Goal: Task Accomplishment & Management: Manage account settings

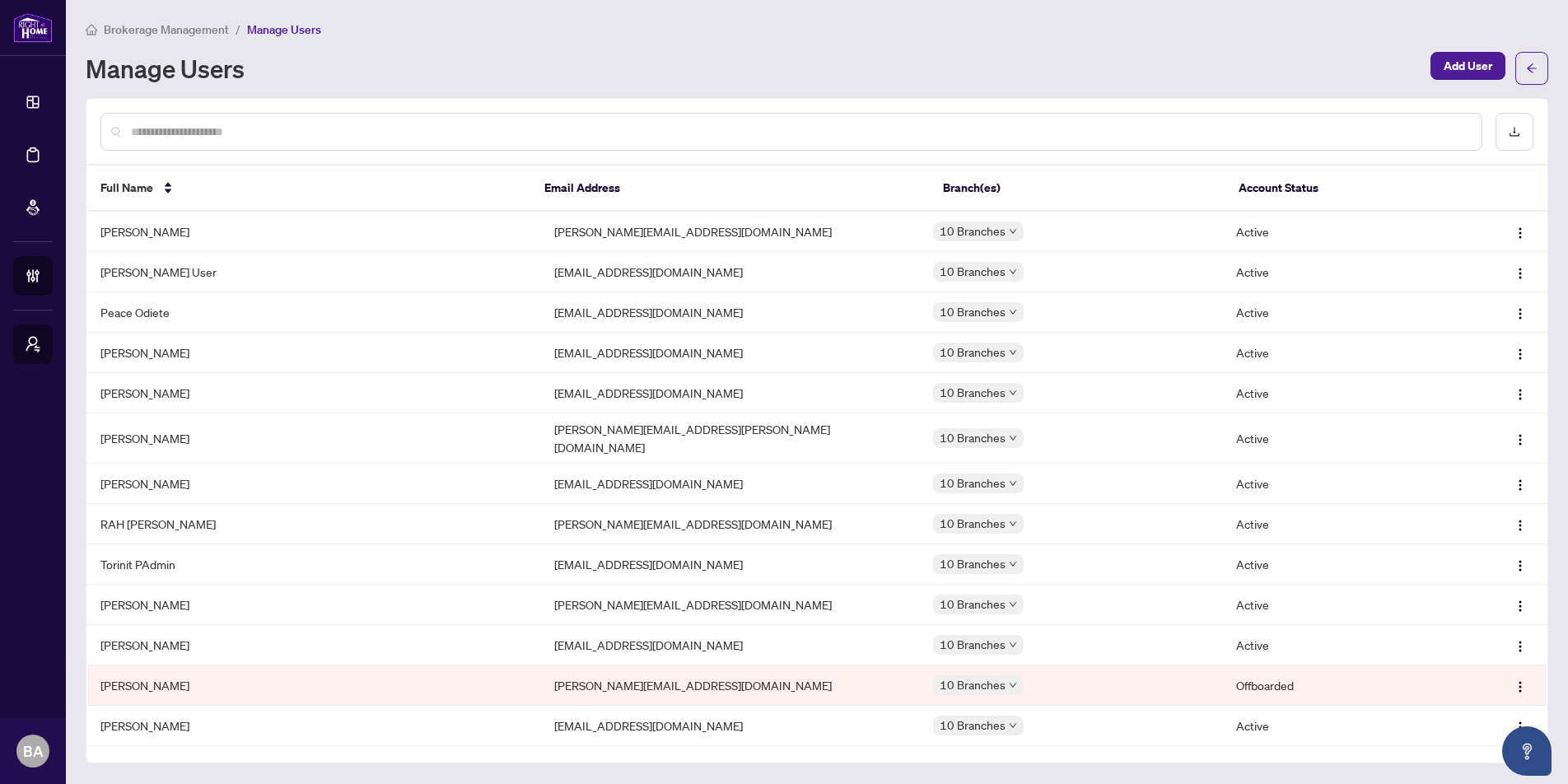
scroll to position [3316, 0]
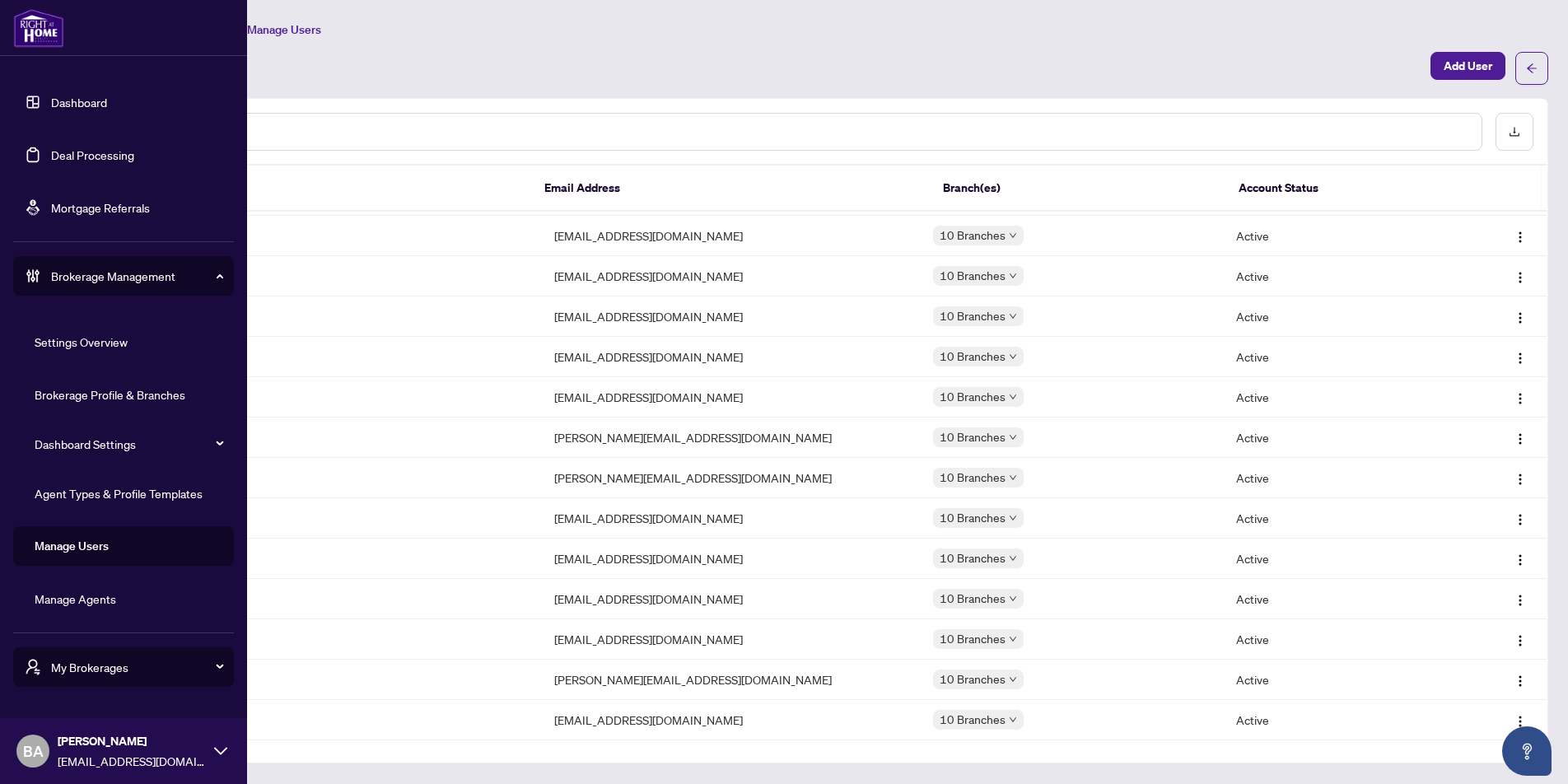
click at [61, 539] on link "Manage Users" at bounding box center [72, 547] width 74 height 15
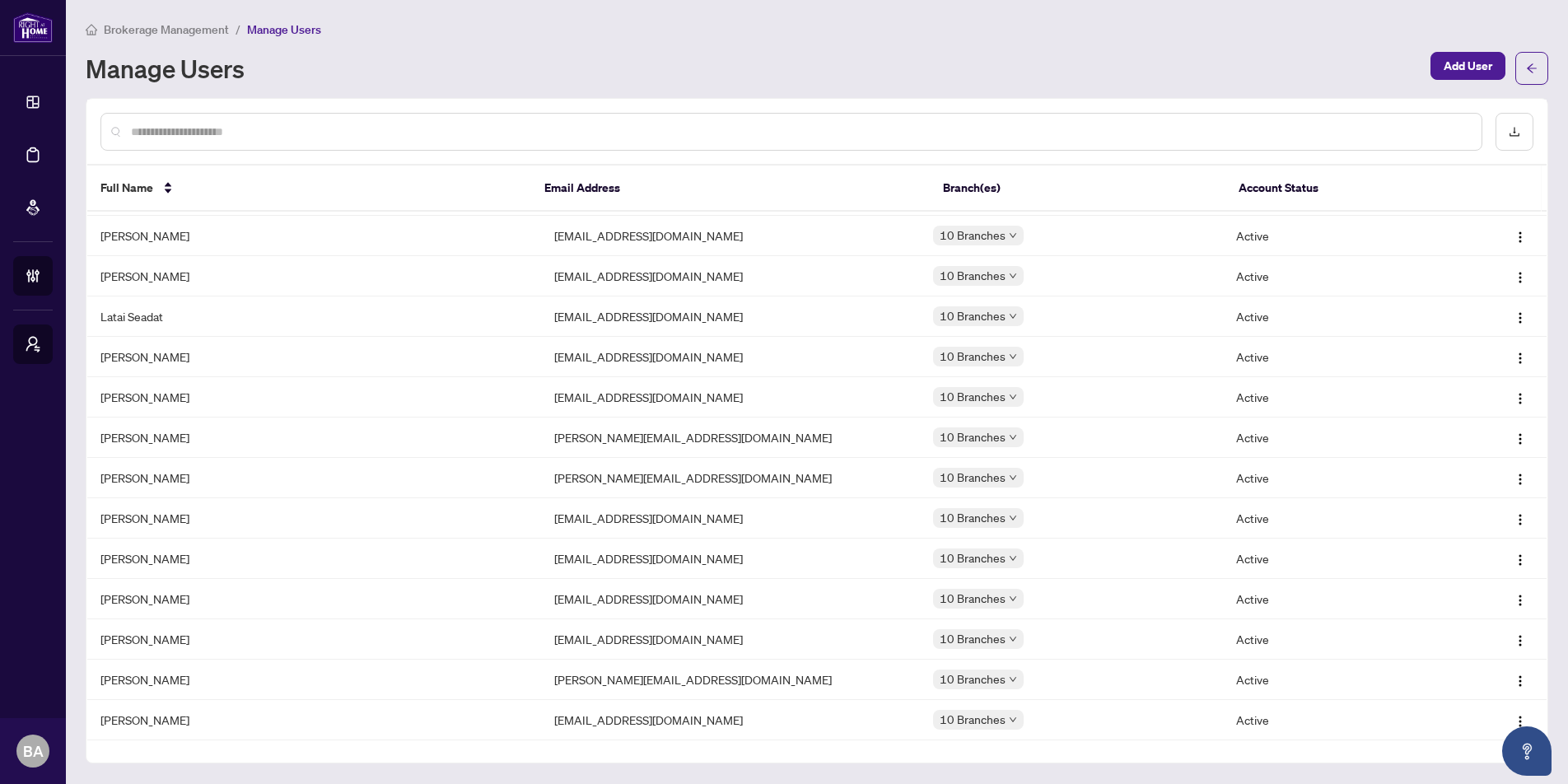
click at [646, 128] on input "text" at bounding box center [799, 131] width 1338 height 18
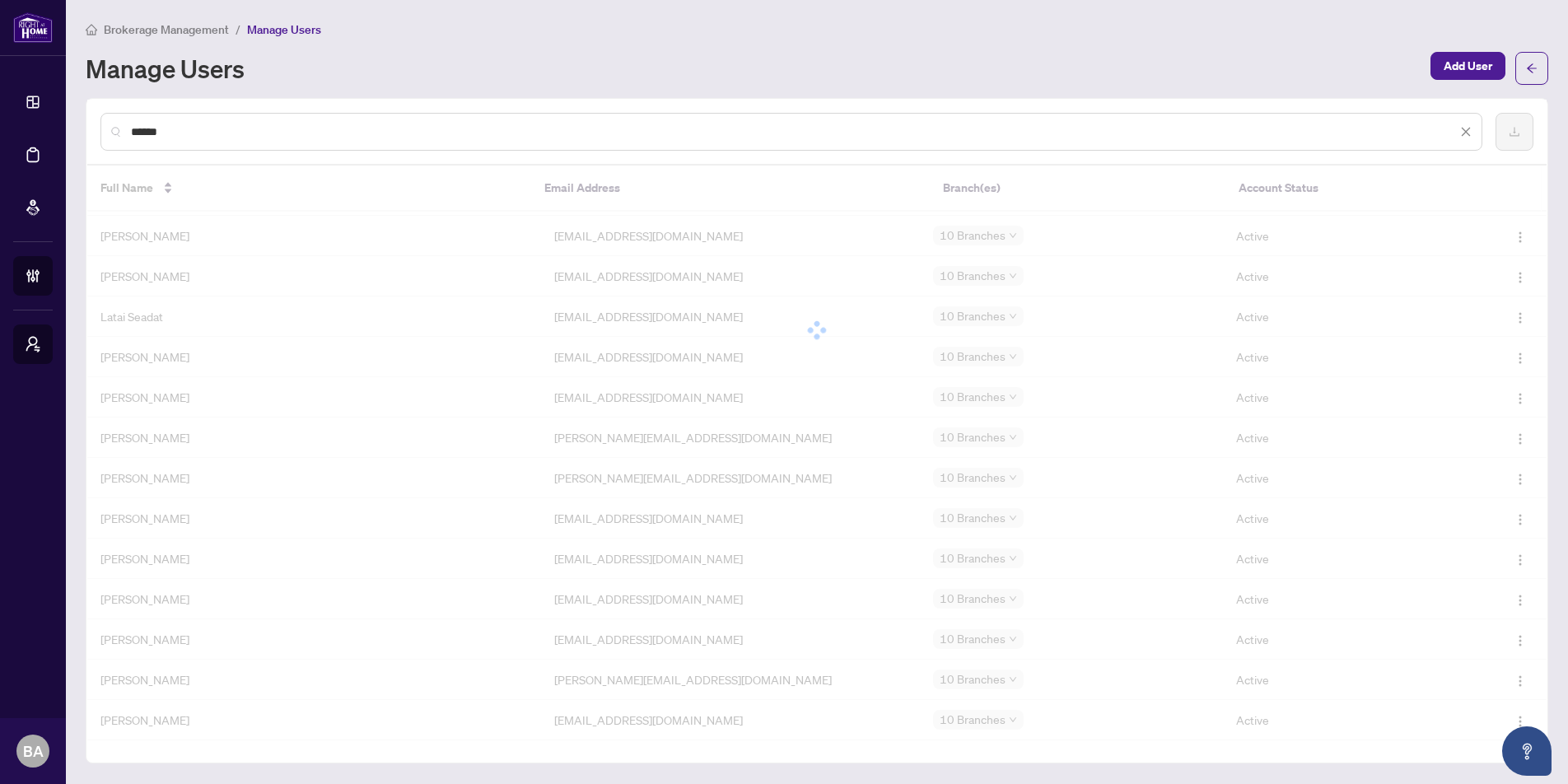
scroll to position [0, 0]
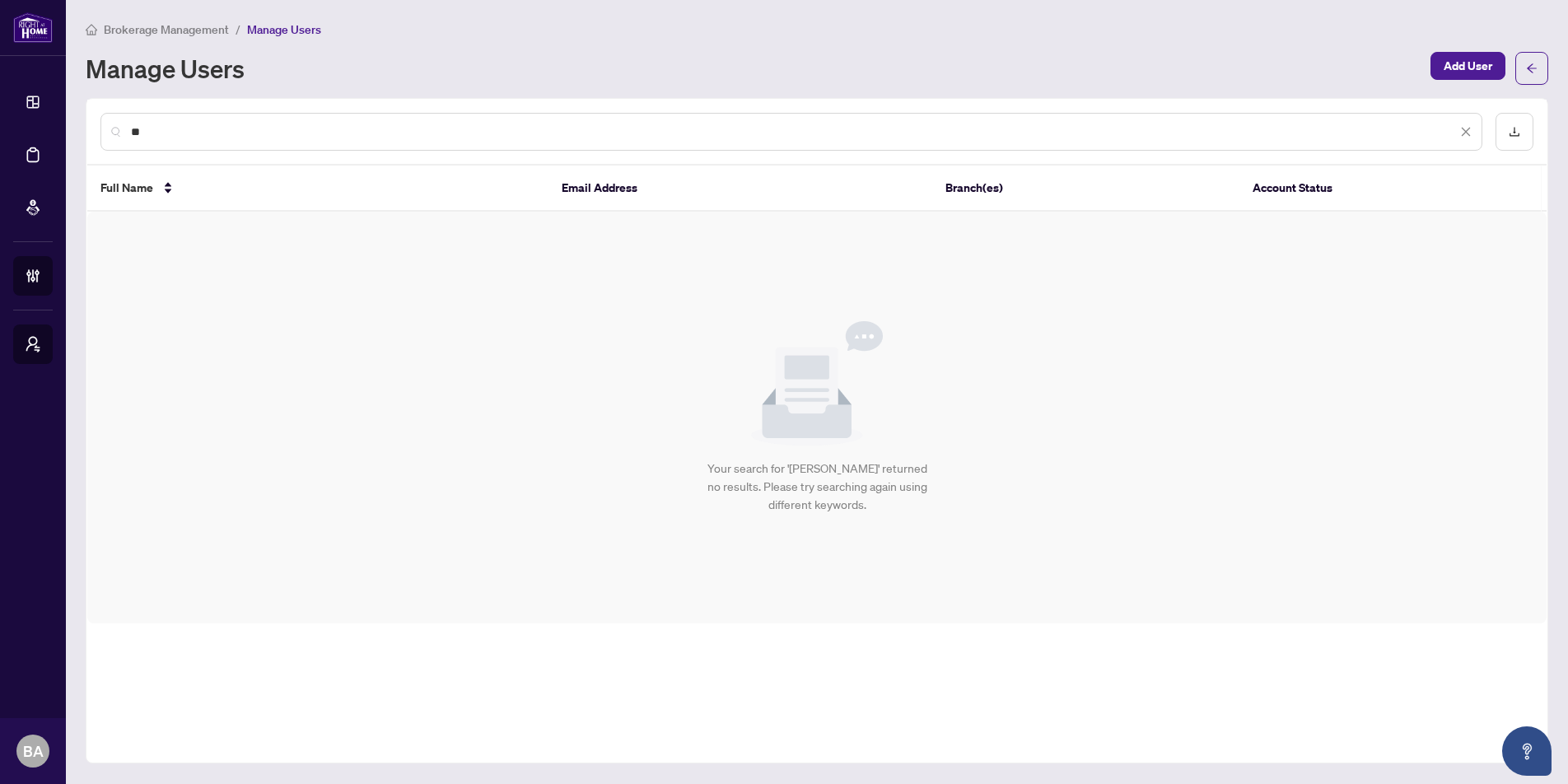
type input "*"
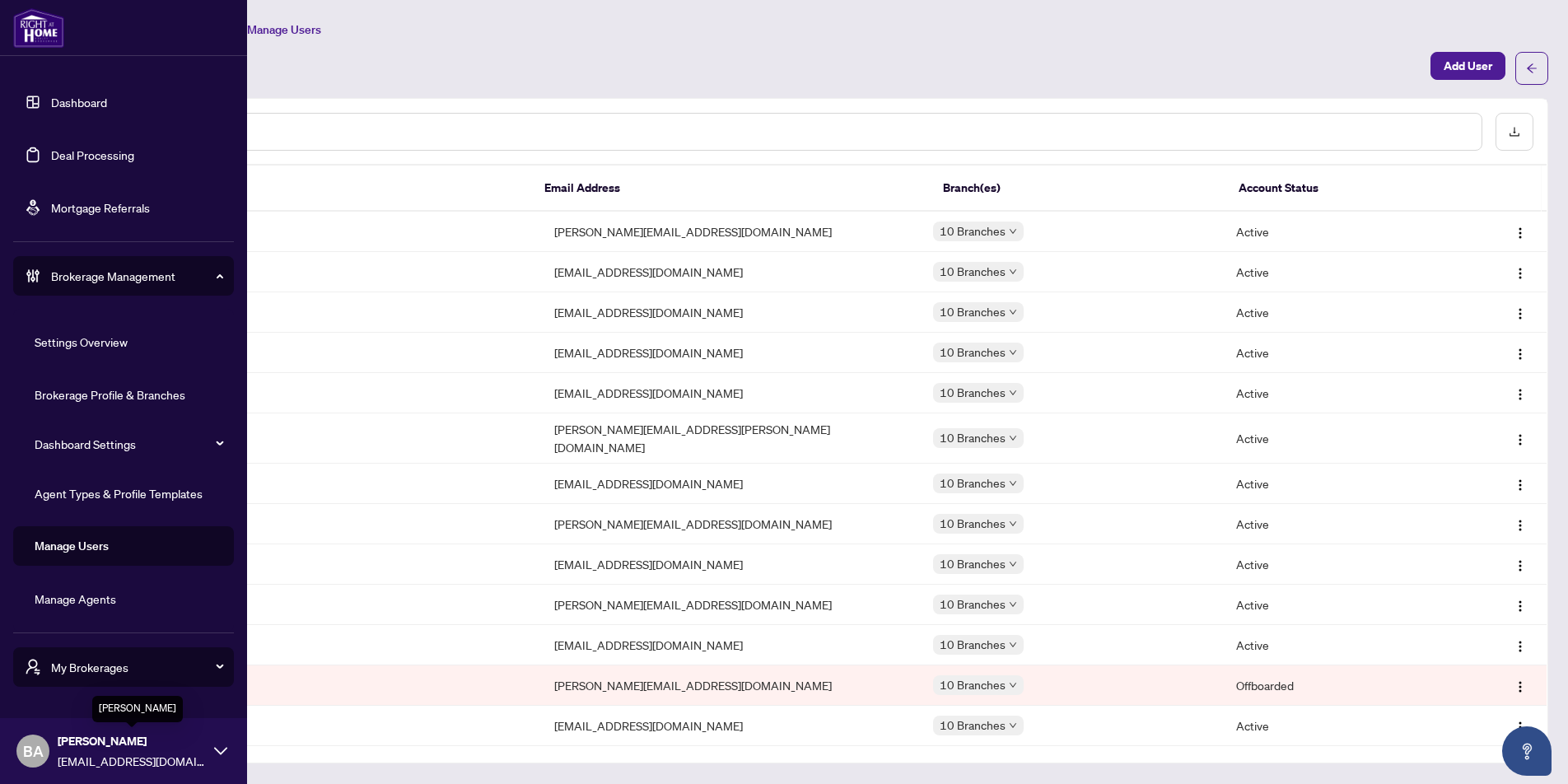
click at [177, 747] on span "[PERSON_NAME]" at bounding box center [131, 740] width 148 height 18
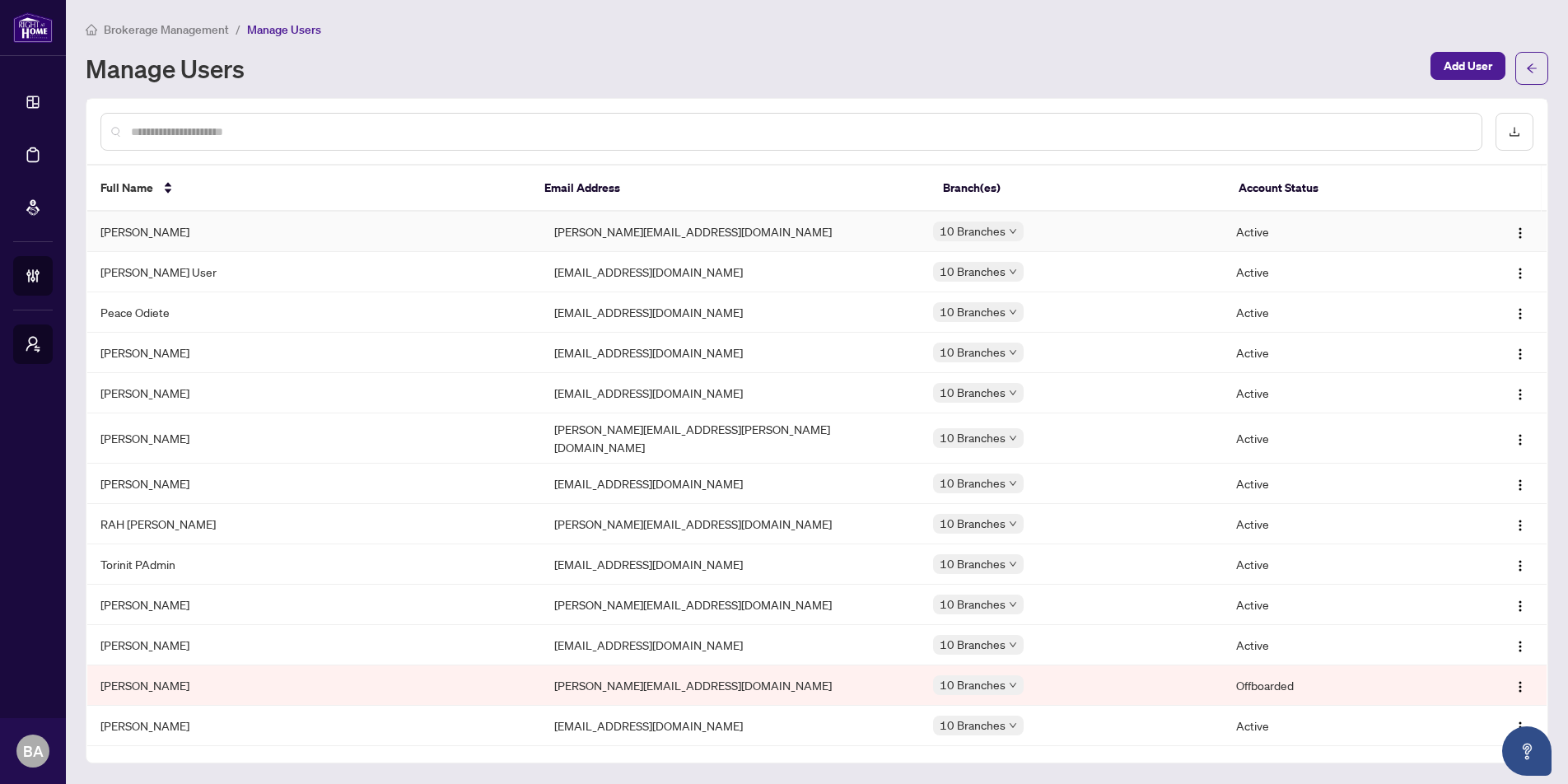
click at [441, 235] on td "[PERSON_NAME]" at bounding box center [314, 232] width 454 height 41
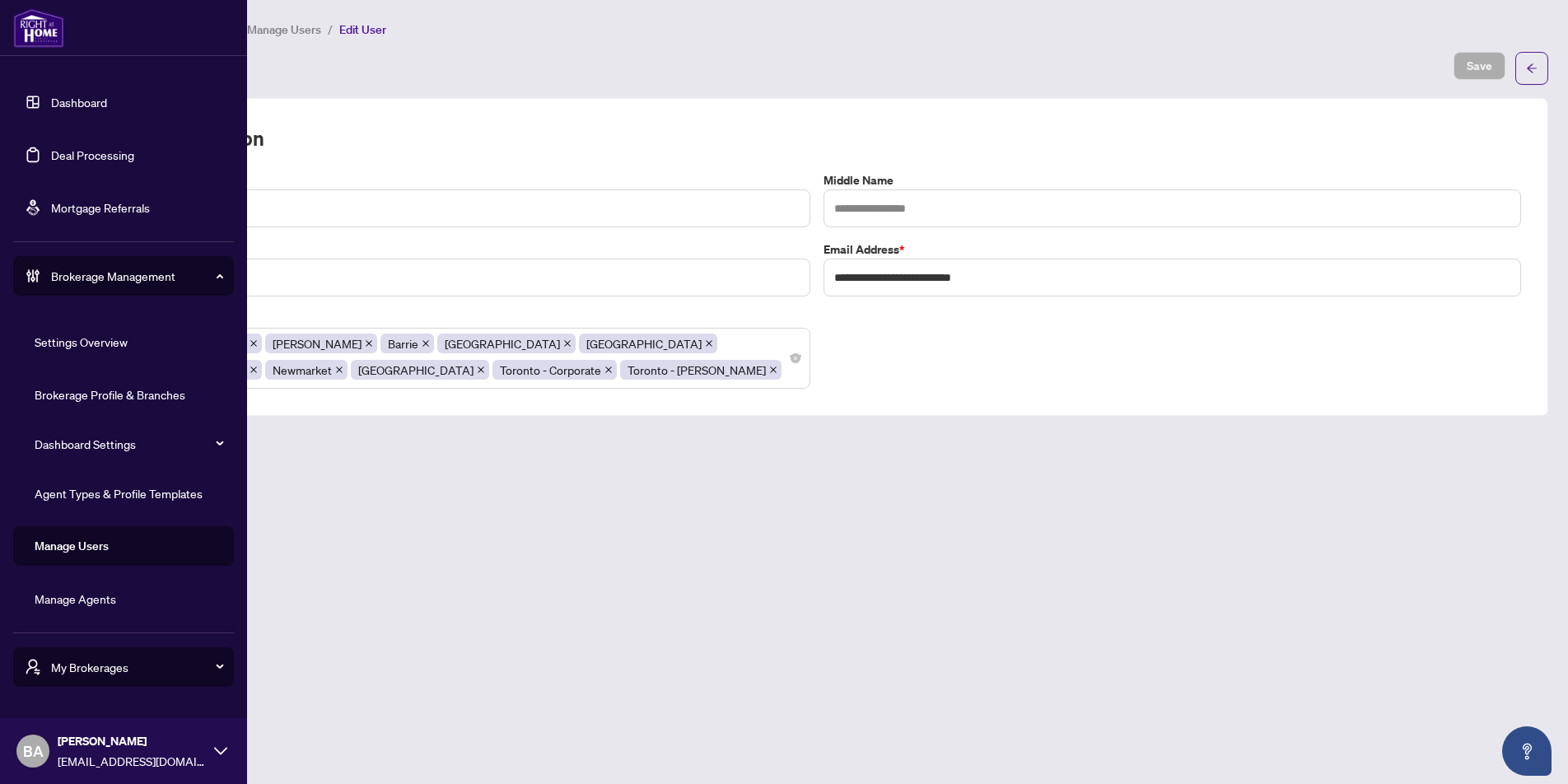
click at [84, 102] on link "Dashboard" at bounding box center [78, 102] width 56 height 15
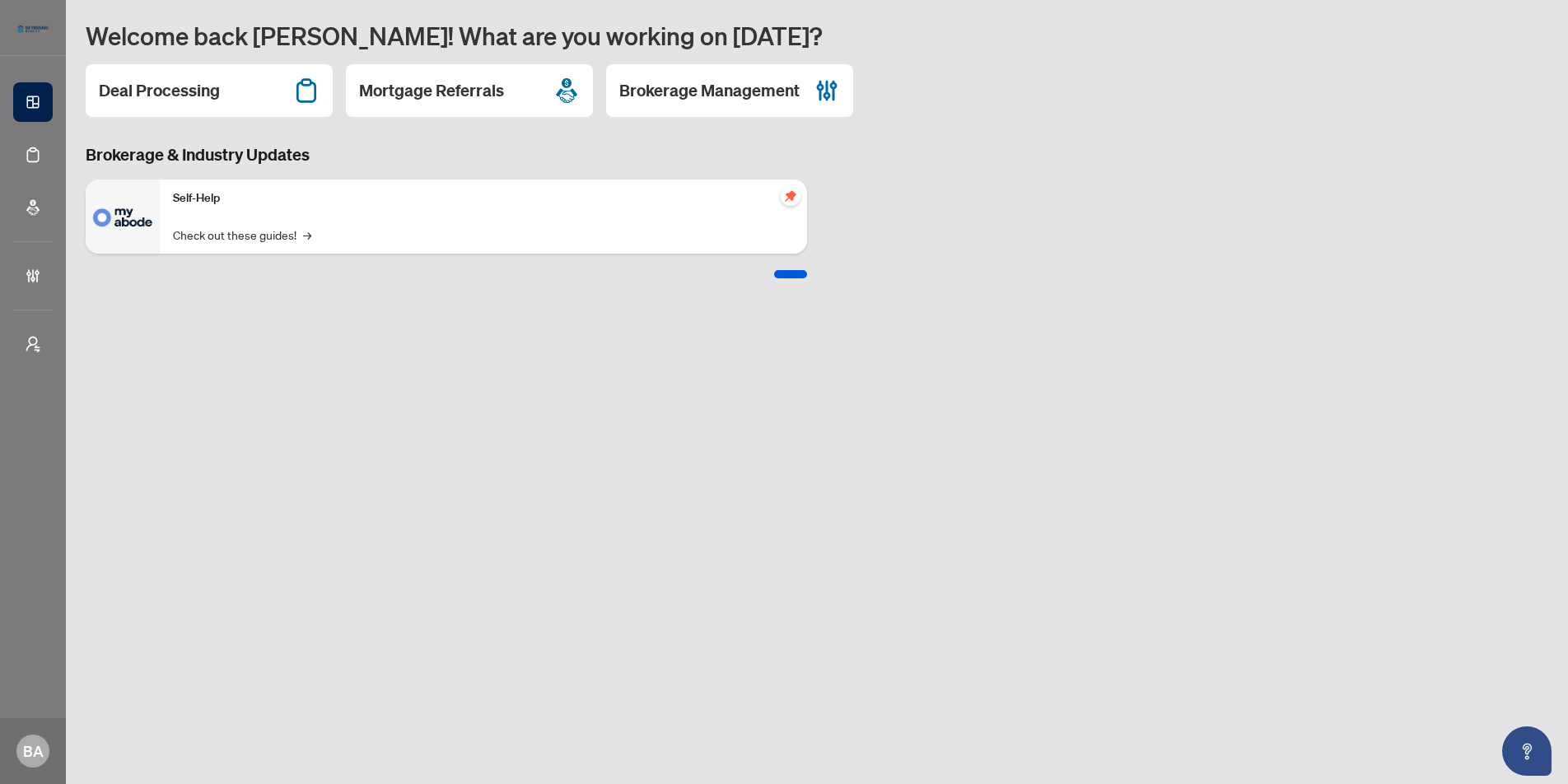
click at [318, 380] on main "Welcome back Bonnie! What are you working on today? Deal Processing Mortgage Re…" at bounding box center [817, 392] width 1503 height 784
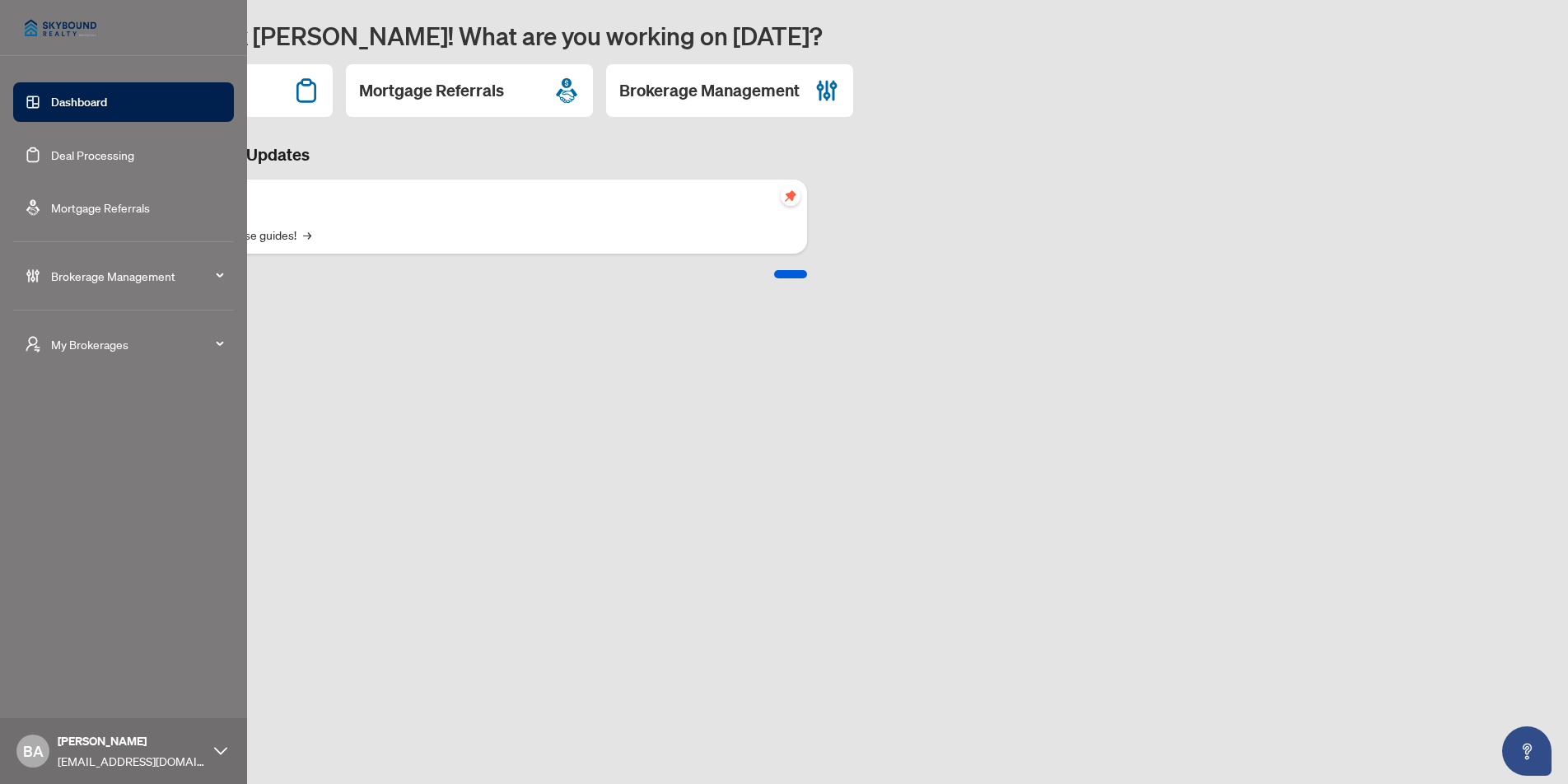
click at [105, 342] on span "My Brokerages" at bounding box center [136, 344] width 171 height 18
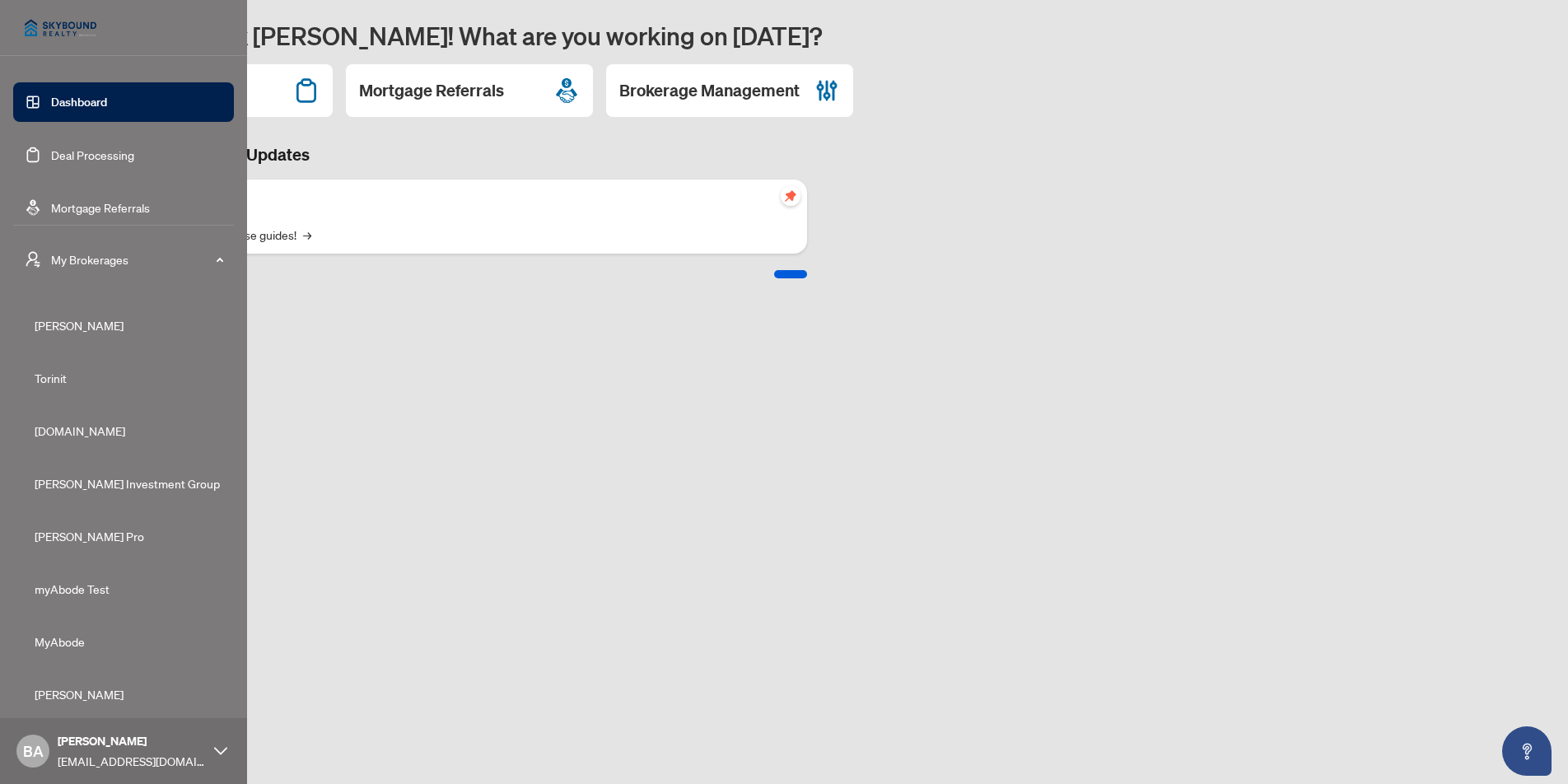
click at [78, 431] on span "[DOMAIN_NAME]" at bounding box center [129, 430] width 188 height 18
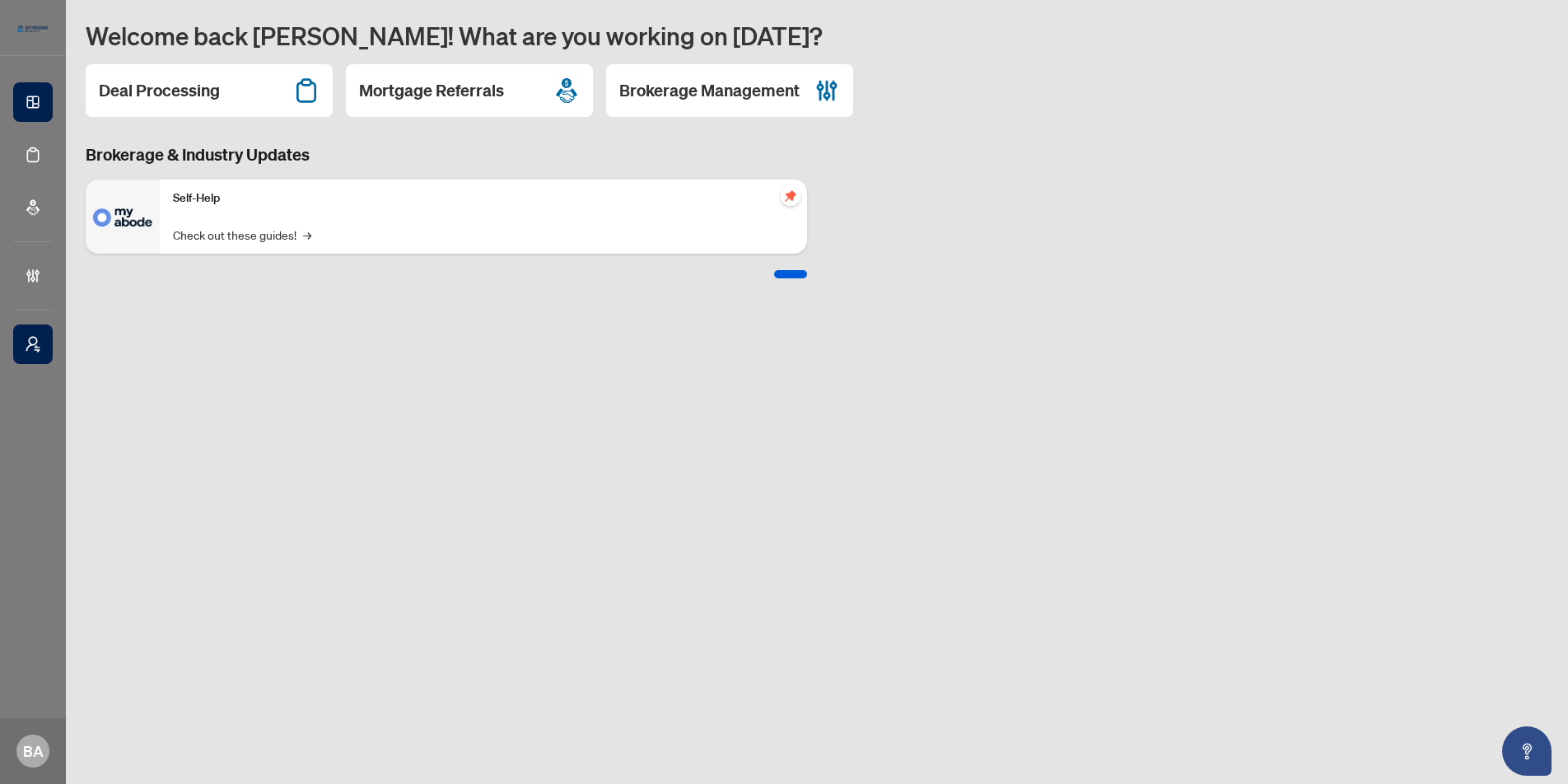
click at [929, 99] on div "Deal Processing Mortgage Referrals Brokerage Management" at bounding box center [817, 91] width 1463 height 53
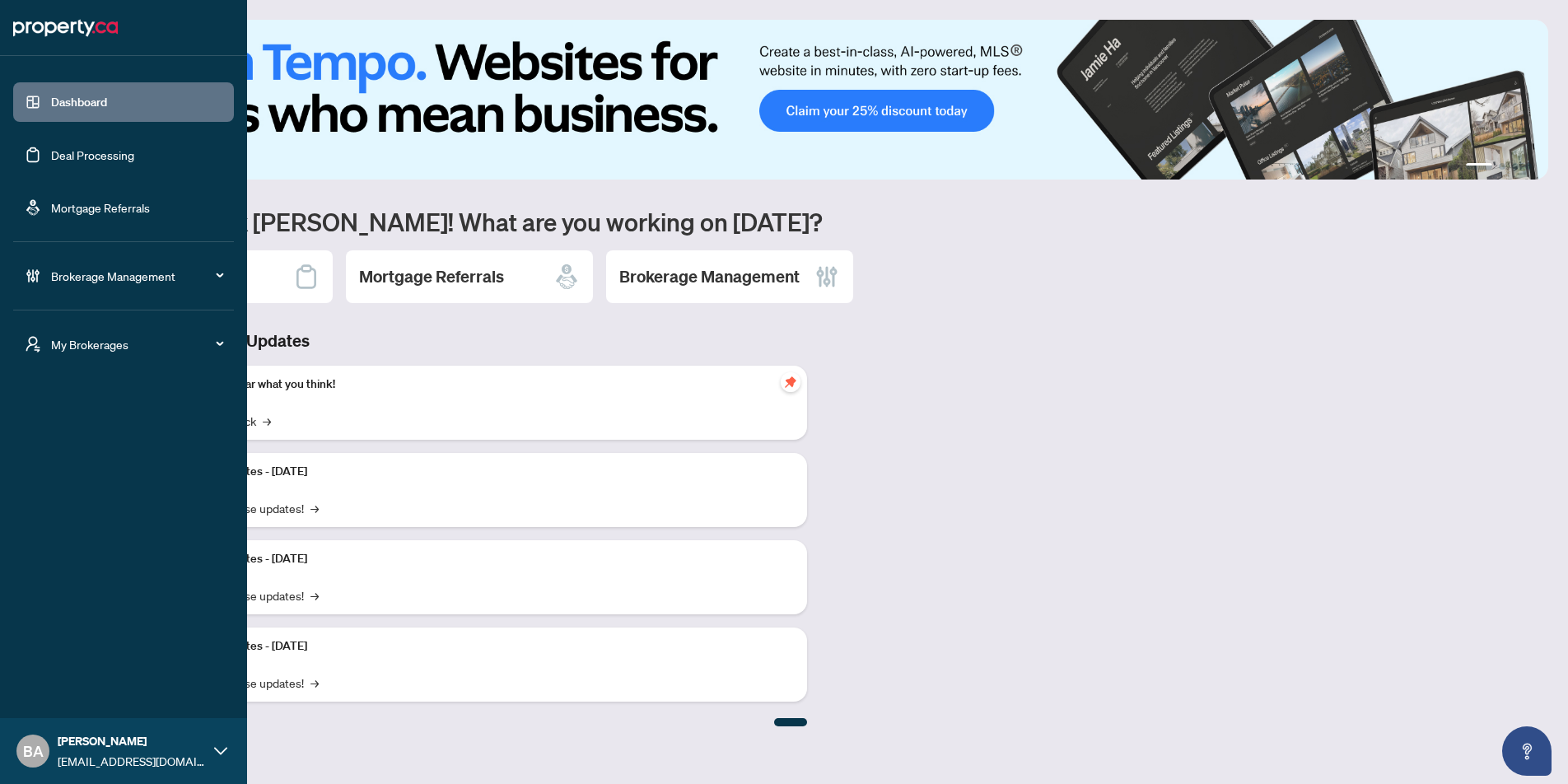
click at [70, 284] on span "Brokerage Management" at bounding box center [136, 275] width 171 height 18
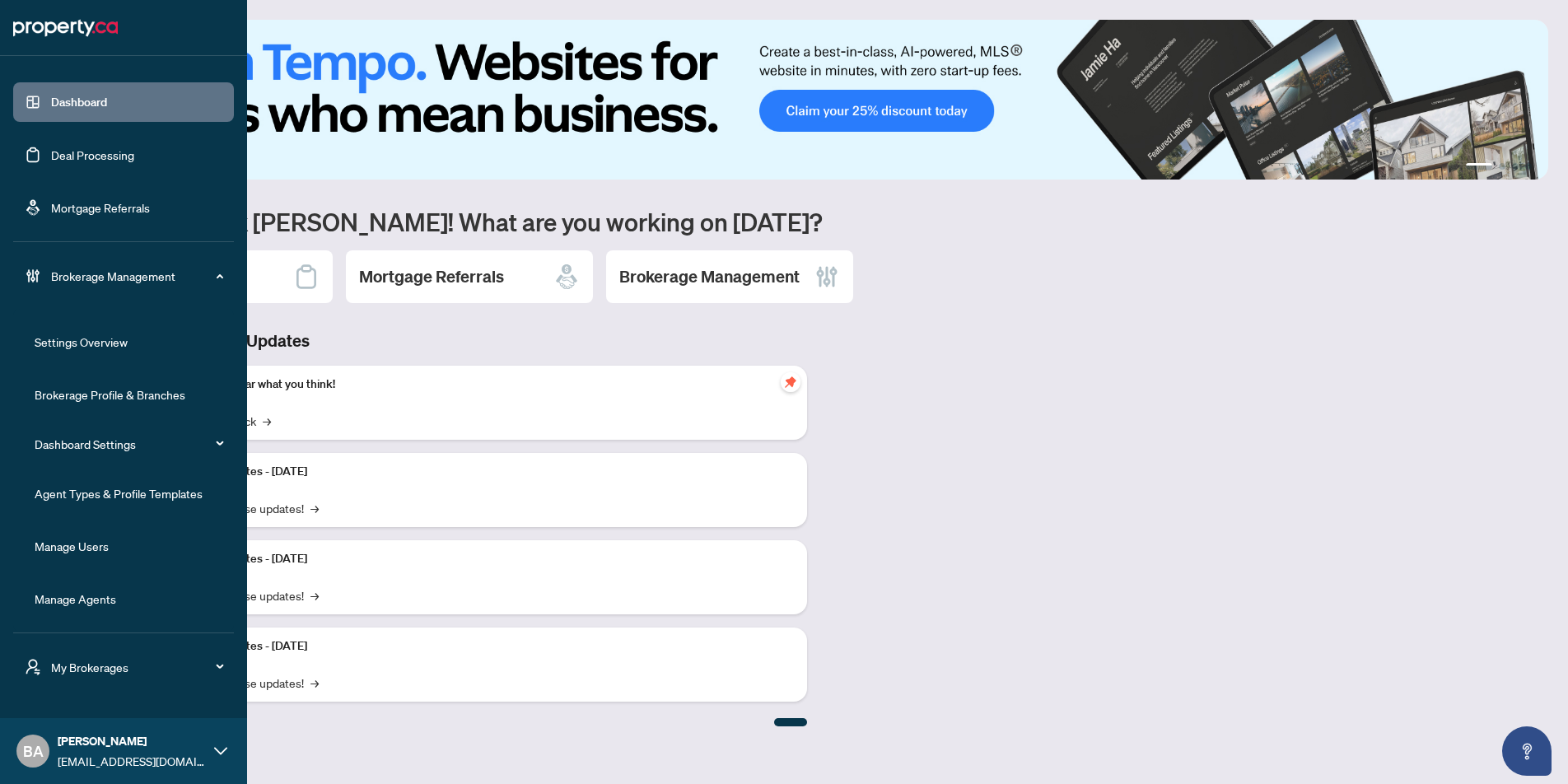
click at [90, 492] on link "Agent Types & Profile Templates" at bounding box center [119, 494] width 168 height 15
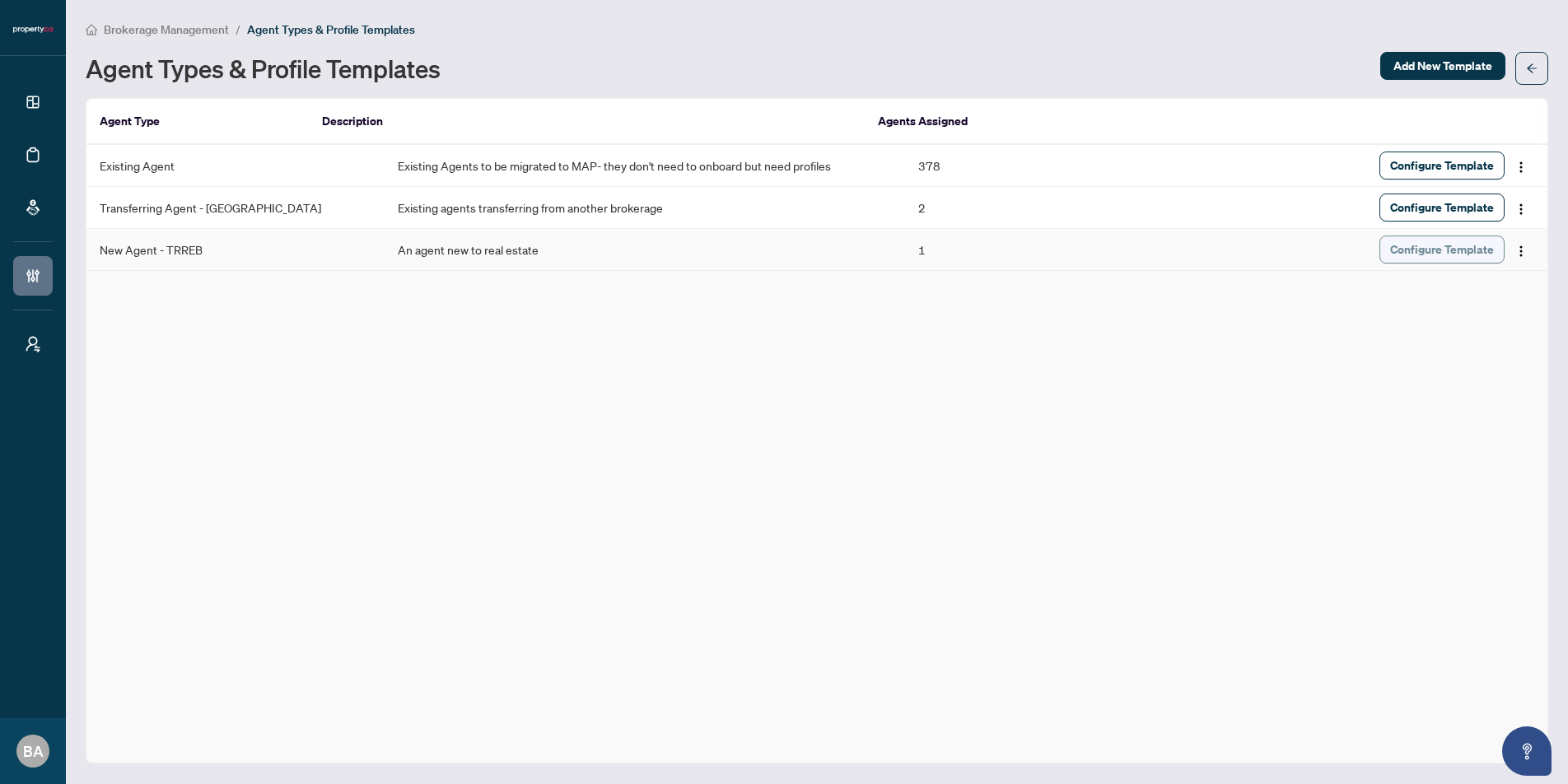
click at [1440, 248] on span "Configure Template" at bounding box center [1442, 250] width 104 height 26
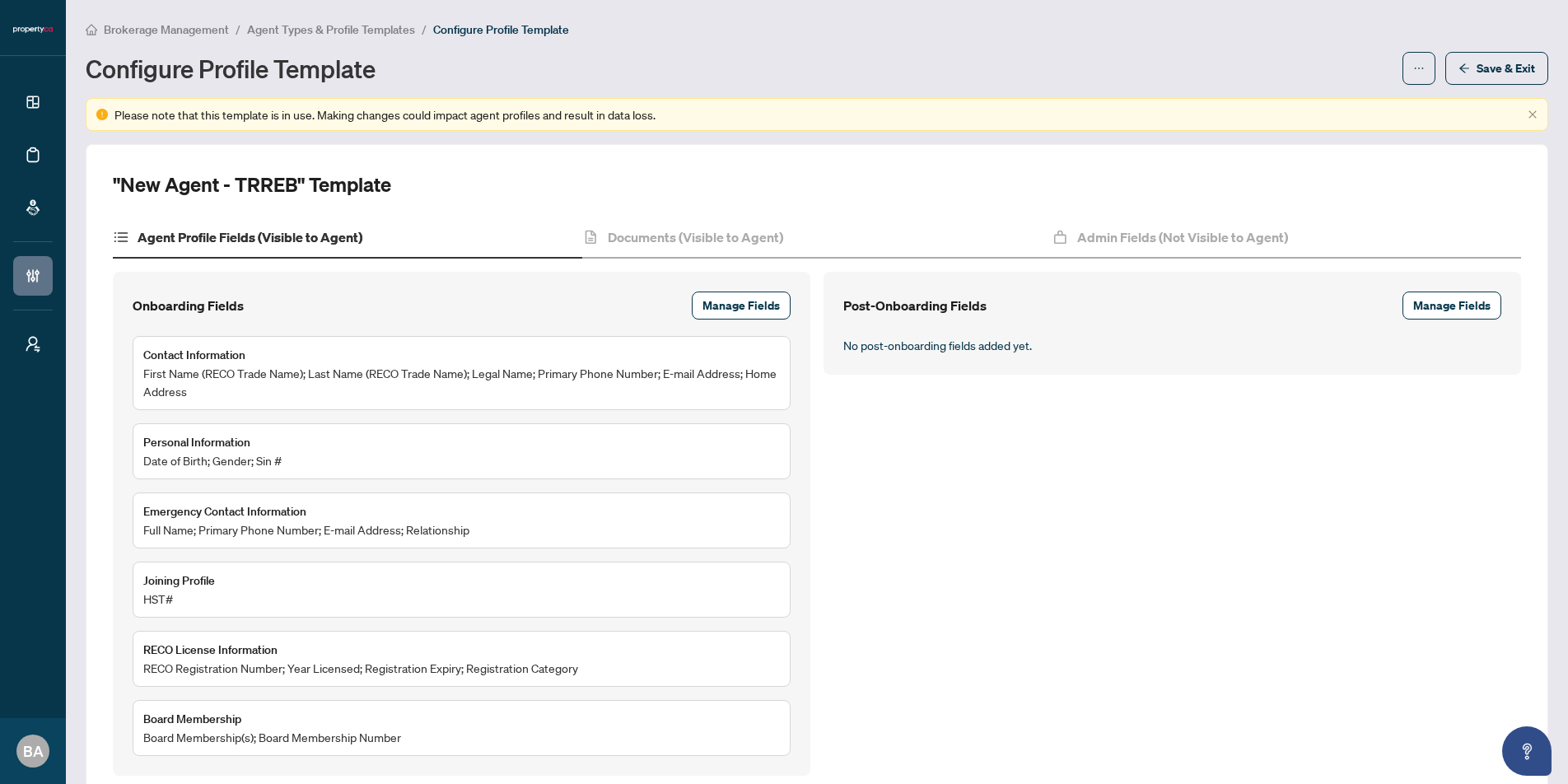
scroll to position [86, 0]
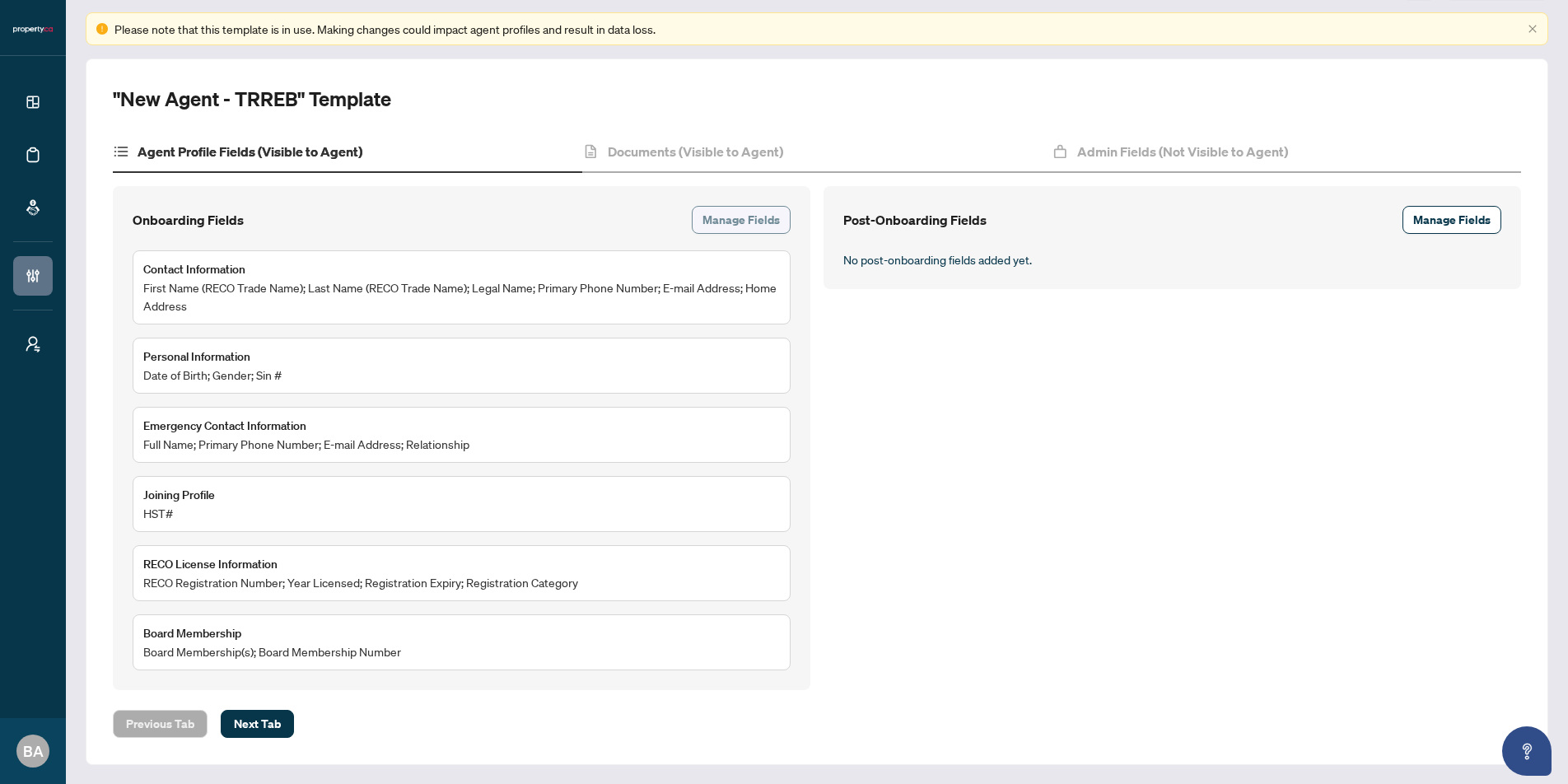
click at [732, 218] on span "Manage Fields" at bounding box center [741, 220] width 78 height 26
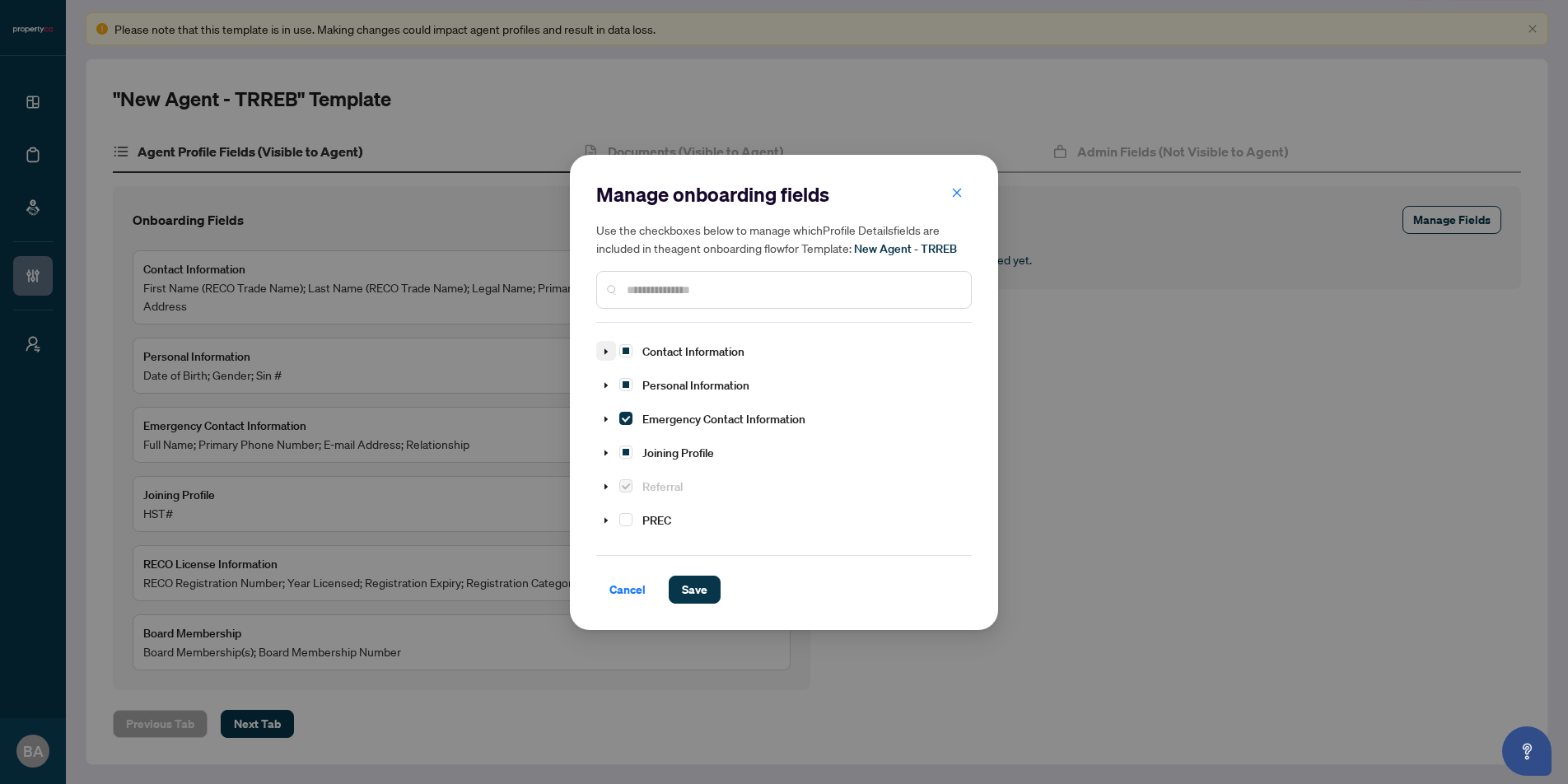
click at [603, 354] on icon "caret-down" at bounding box center [606, 352] width 9 height 9
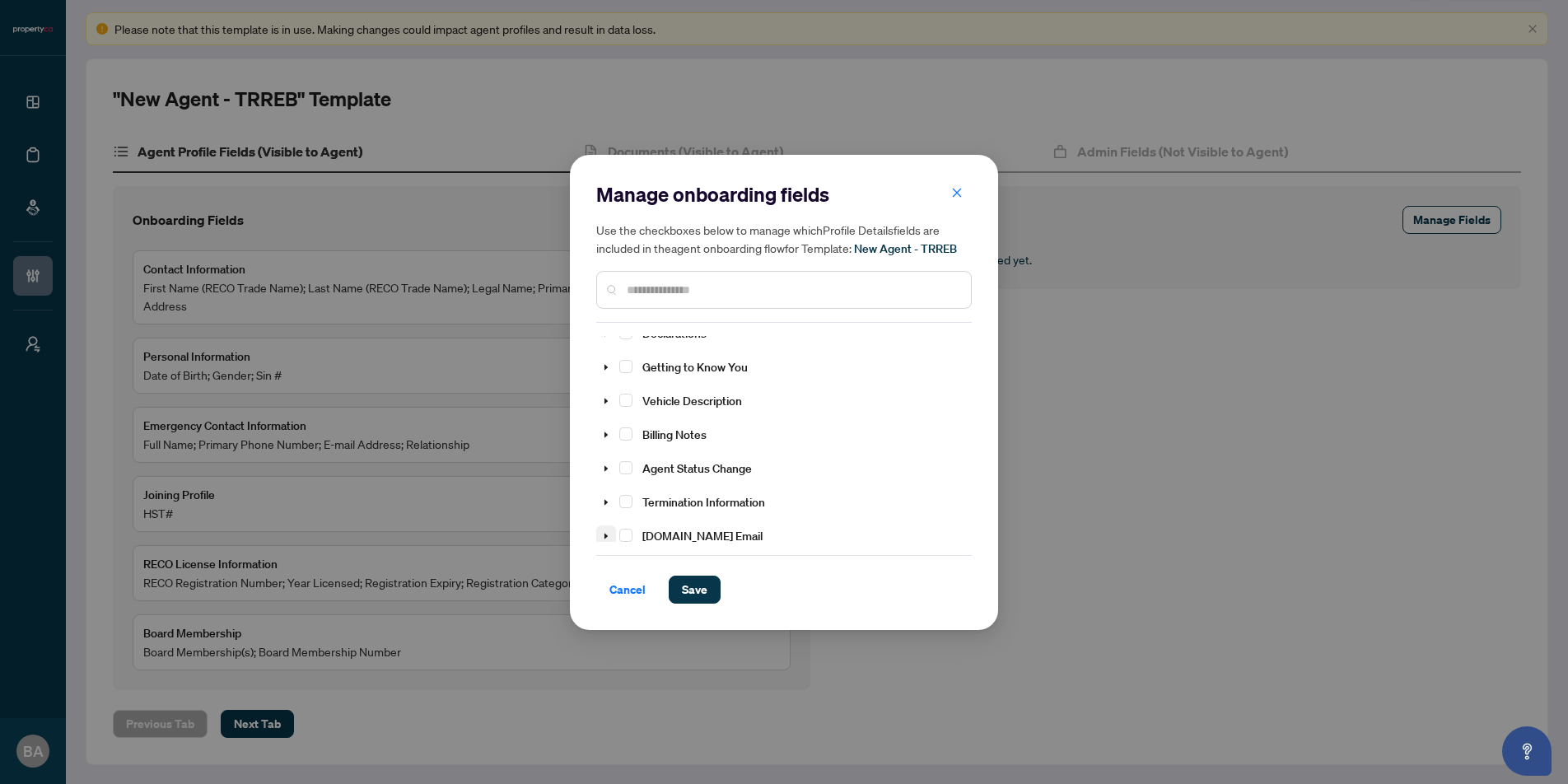
click at [606, 528] on span at bounding box center [606, 536] width 20 height 21
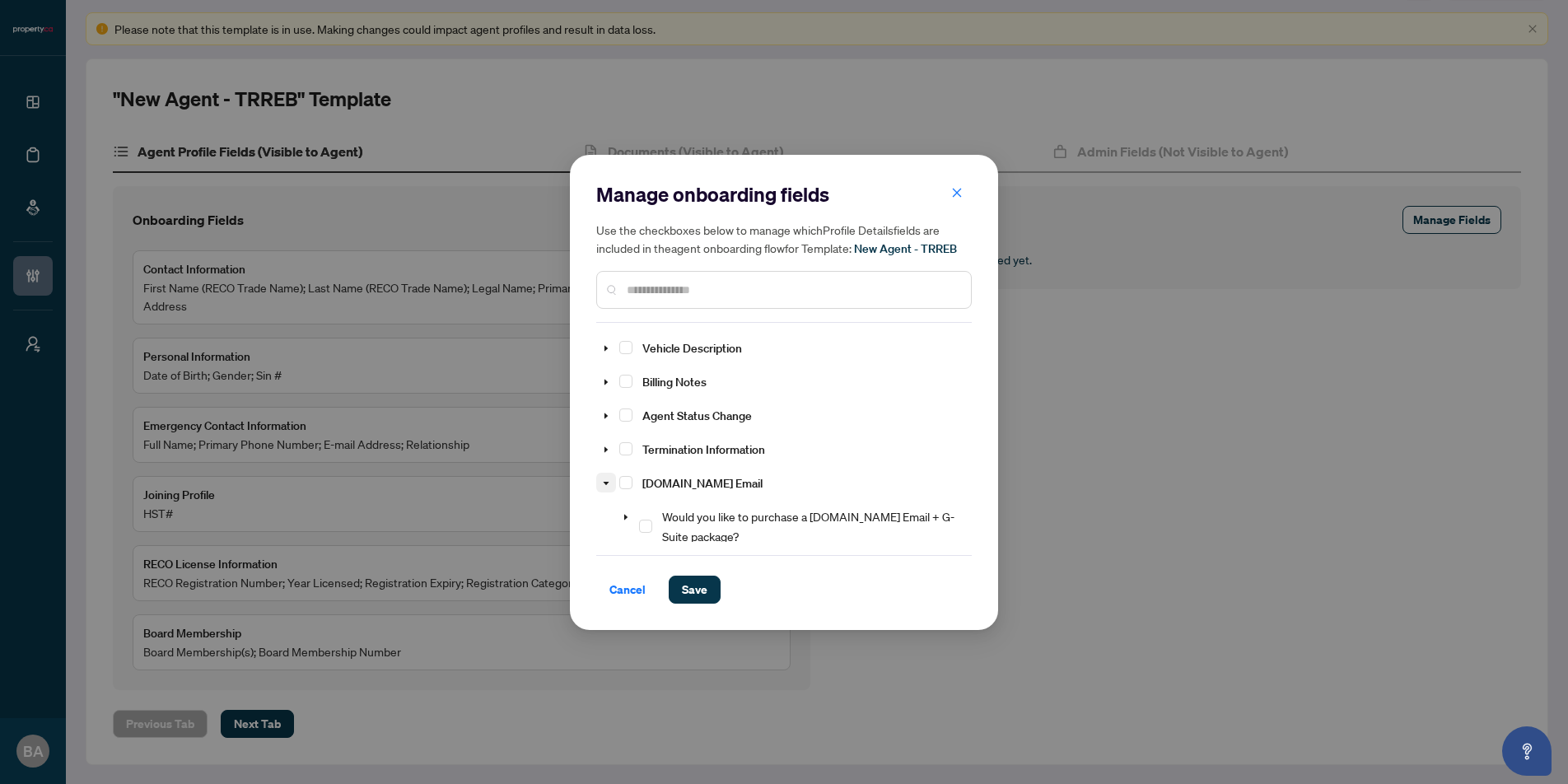
click at [607, 479] on icon "caret-down" at bounding box center [606, 483] width 9 height 9
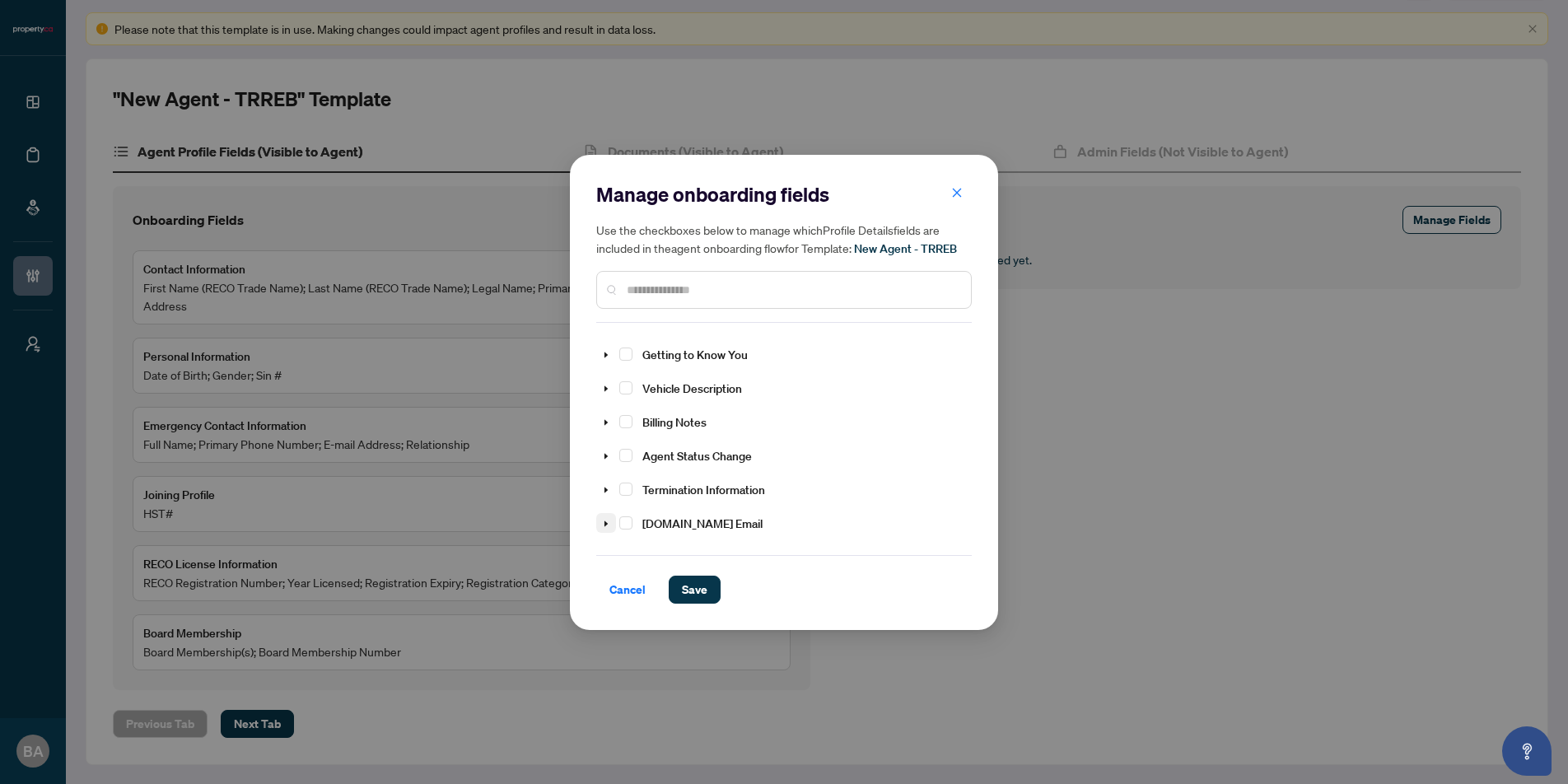
scroll to position [288, 0]
click at [955, 199] on icon "close" at bounding box center [957, 193] width 11 height 11
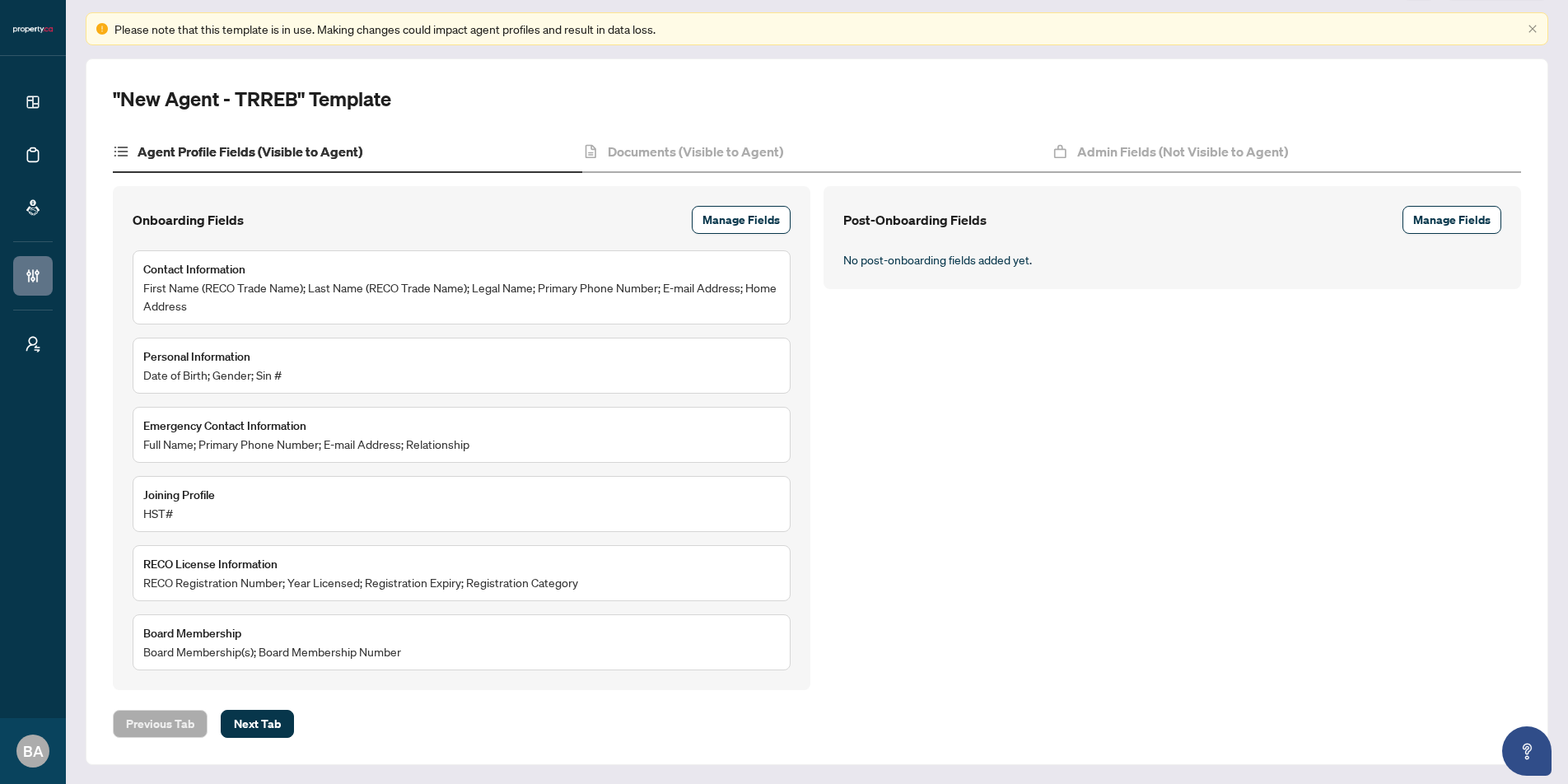
click at [919, 118] on div ""New Agent - TRREB" Template Agent Profile Fields (Visible to Agent) Documents …" at bounding box center [816, 412] width 1408 height 653
click at [497, 82] on div ""New Agent - TRREB" Template Agent Profile Fields (Visible to Agent) Documents …" at bounding box center [817, 411] width 1463 height 706
